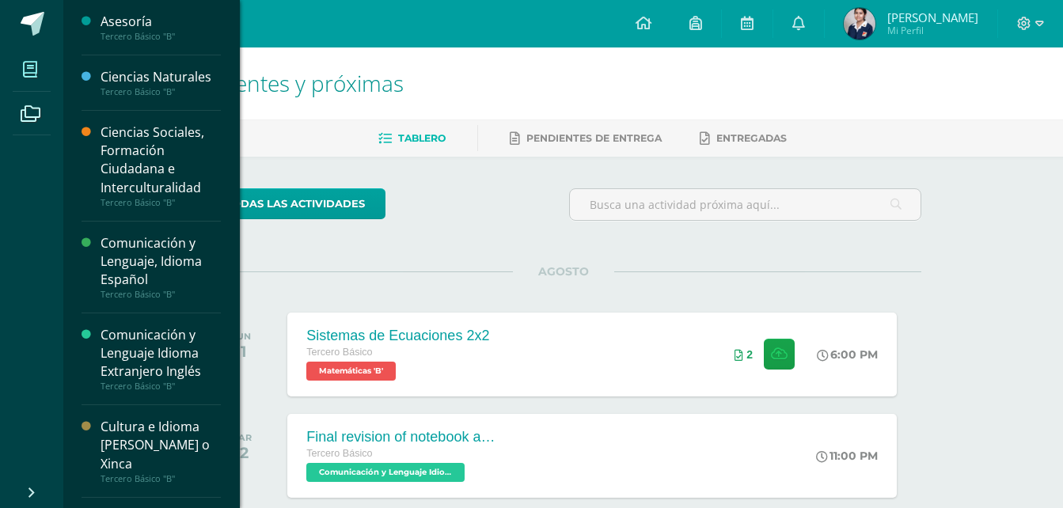
click at [29, 77] on icon at bounding box center [30, 70] width 14 height 16
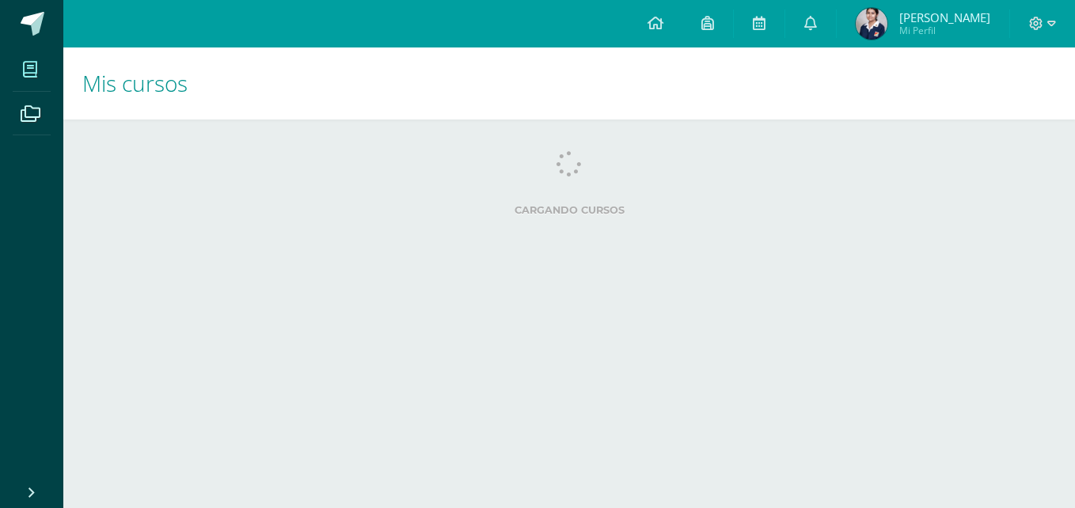
click at [239, 254] on html "Mis cursos Archivos Cerrar panel Asesoría Tercero Básico "B" Ciencias Naturales…" at bounding box center [537, 127] width 1075 height 254
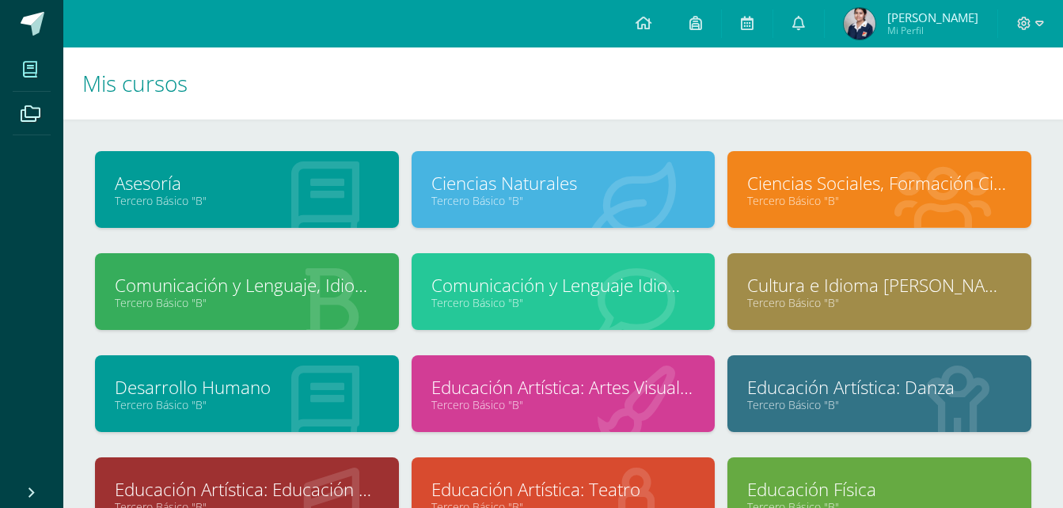
scroll to position [253, 0]
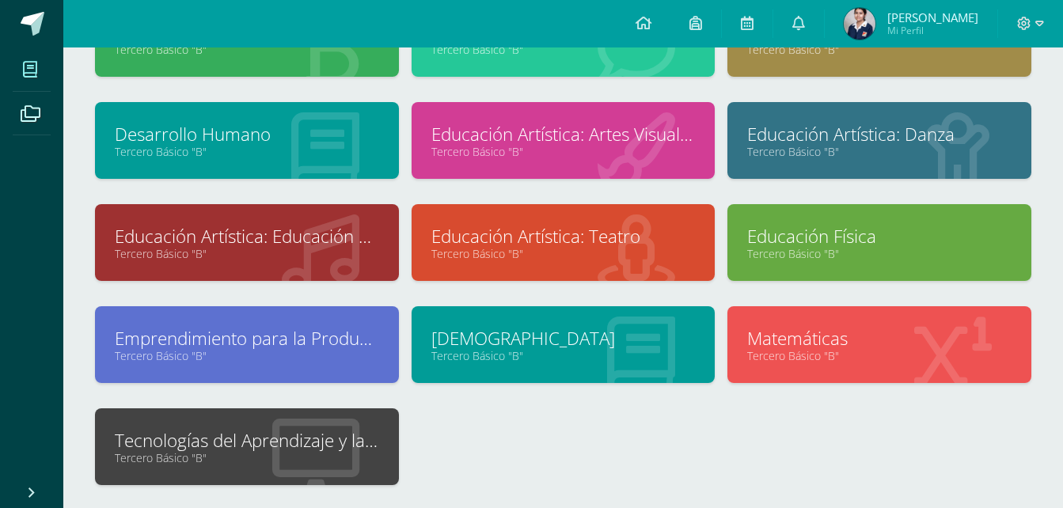
click at [319, 436] on link "Tecnologías del Aprendizaje y la Comunicación" at bounding box center [247, 440] width 264 height 25
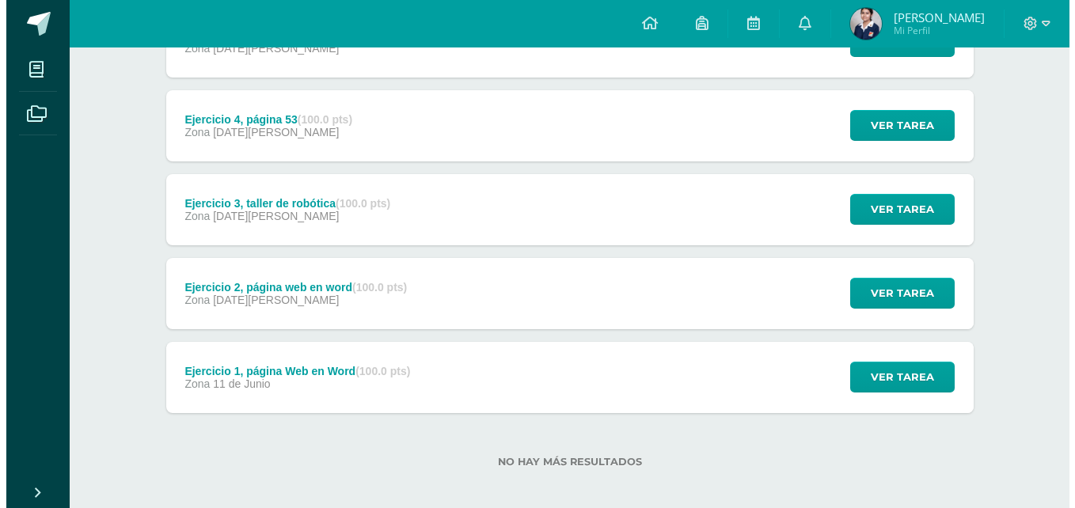
scroll to position [268, 0]
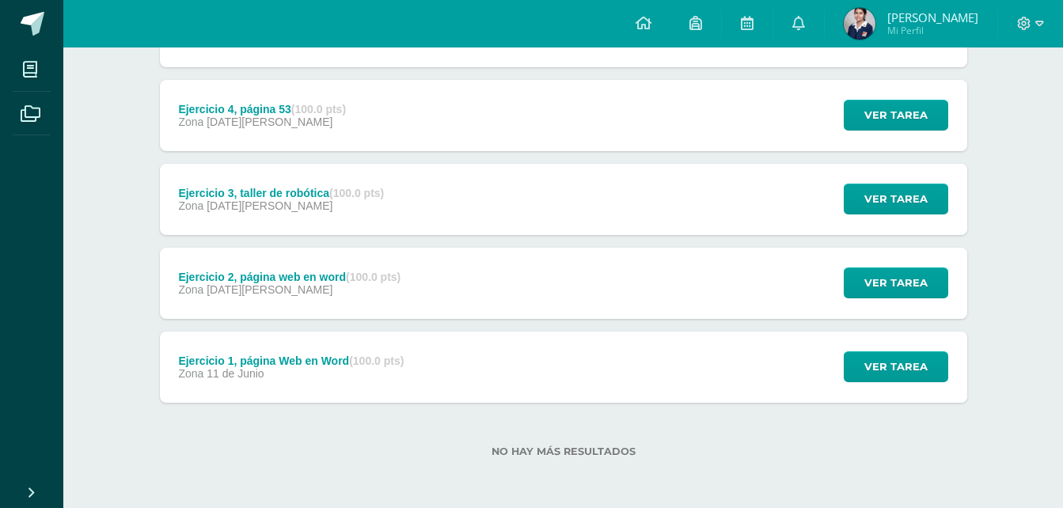
click at [513, 370] on div "Ejercicio 1, página Web en Word (100.0 pts) Zona [DATE][PERSON_NAME] Ver tarea …" at bounding box center [563, 367] width 807 height 71
